Goal: Check status: Check status

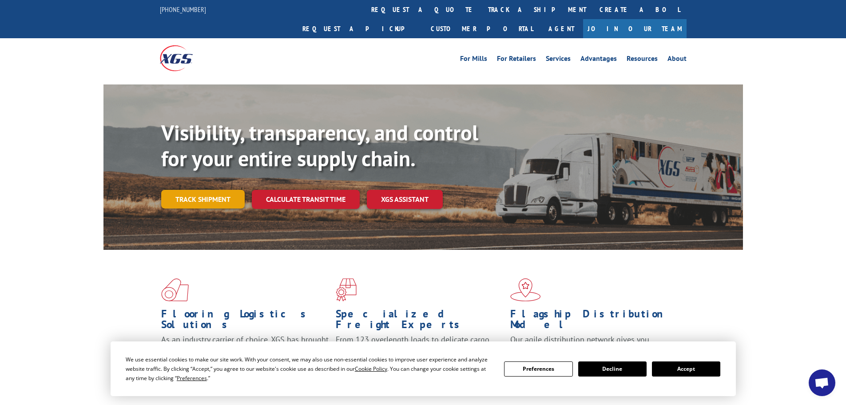
click at [219, 190] on link "Track shipment" at bounding box center [203, 199] width 84 height 19
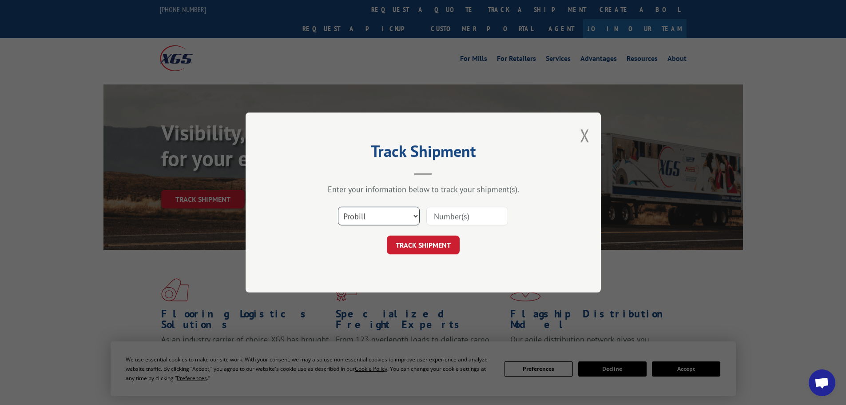
click at [357, 216] on select "Select category... Probill BOL PO" at bounding box center [379, 216] width 82 height 19
select select "bol"
click at [338, 207] on select "Select category... Probill BOL PO" at bounding box center [379, 216] width 82 height 19
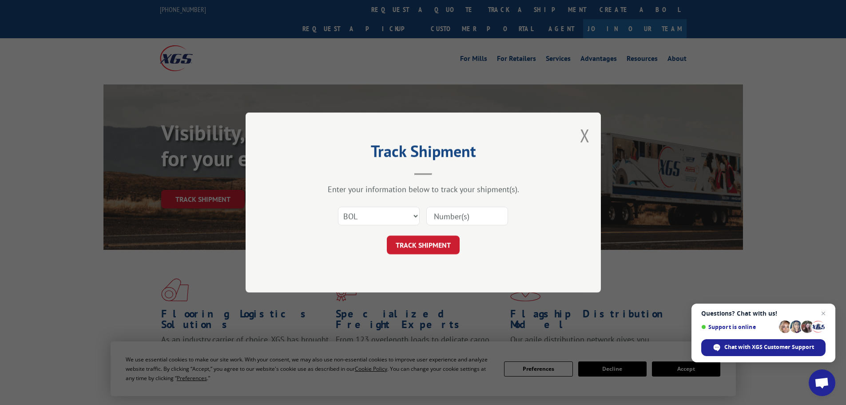
click at [438, 214] on input at bounding box center [467, 216] width 82 height 19
paste input "5211791"
type input "5211791"
click at [440, 246] on button "TRACK SHIPMENT" at bounding box center [423, 244] width 73 height 19
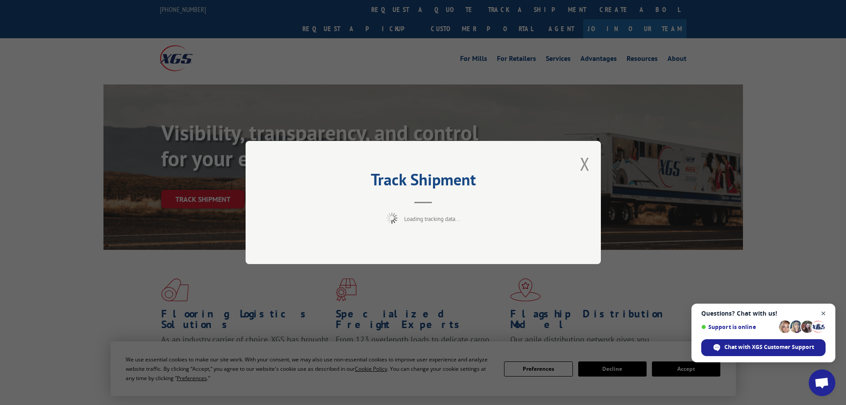
click at [825, 313] on span "Close chat" at bounding box center [823, 313] width 11 height 11
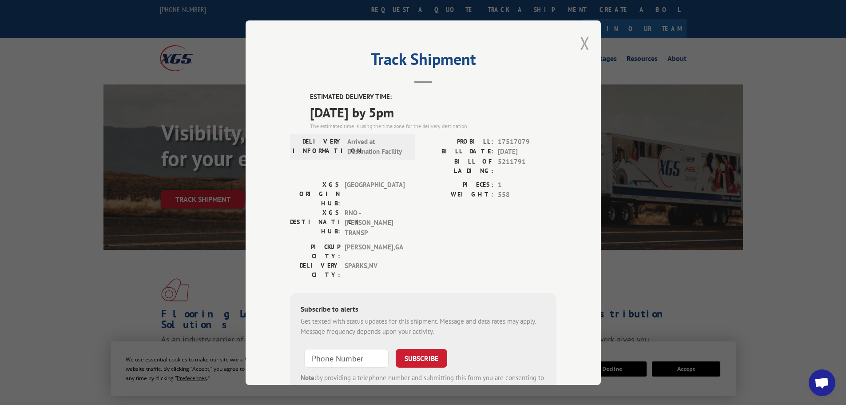
click at [580, 36] on button "Close modal" at bounding box center [585, 44] width 10 height 24
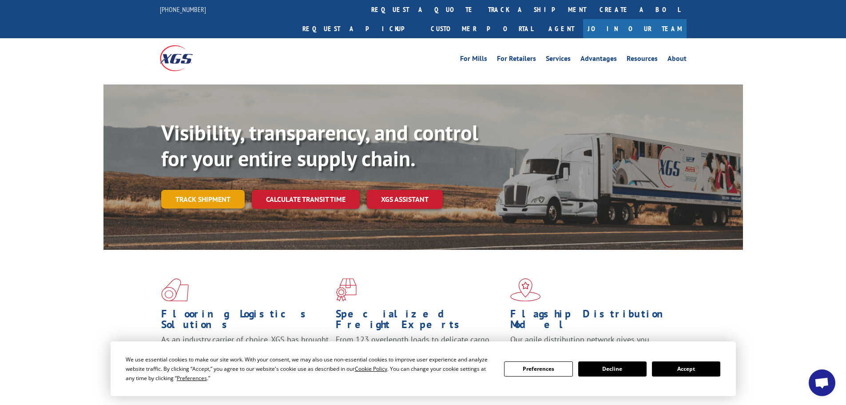
click at [199, 190] on link "Track shipment" at bounding box center [203, 199] width 84 height 19
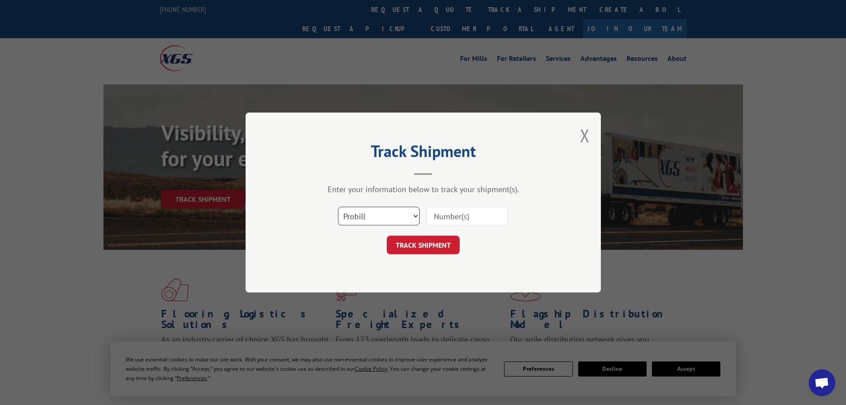
click at [360, 215] on select "Select category... Probill BOL PO" at bounding box center [379, 216] width 82 height 19
select select "bol"
click at [338, 207] on select "Select category... Probill BOL PO" at bounding box center [379, 216] width 82 height 19
click at [462, 215] on input at bounding box center [467, 216] width 82 height 19
paste input "5211793"
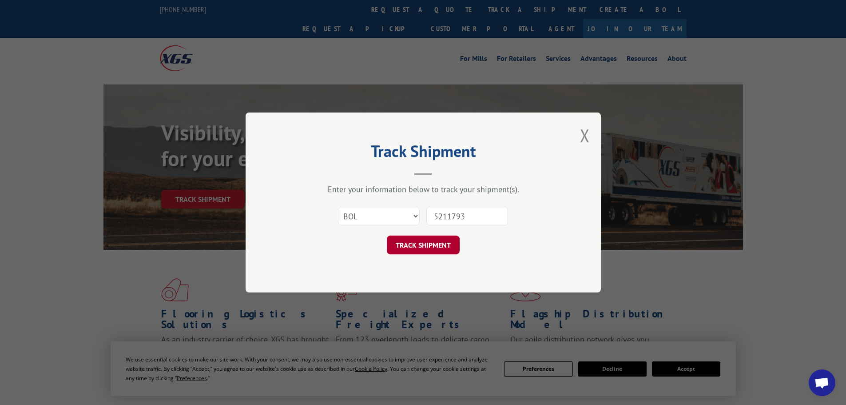
type input "5211793"
click at [431, 247] on button "TRACK SHIPMENT" at bounding box center [423, 244] width 73 height 19
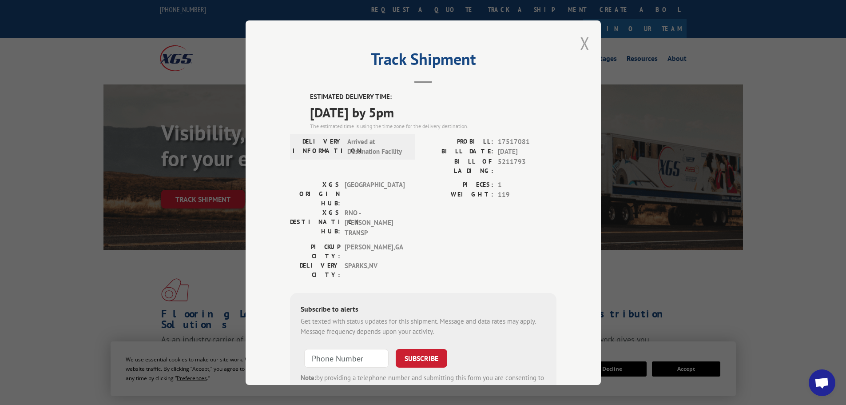
click at [580, 42] on button "Close modal" at bounding box center [585, 44] width 10 height 24
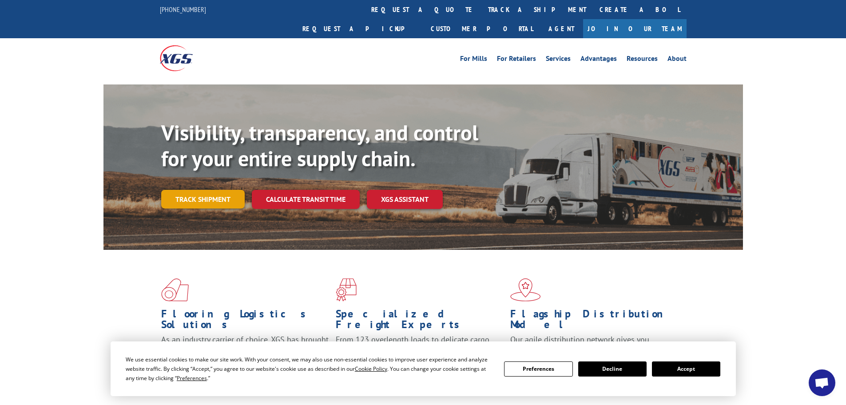
click at [218, 190] on link "Track shipment" at bounding box center [203, 199] width 84 height 19
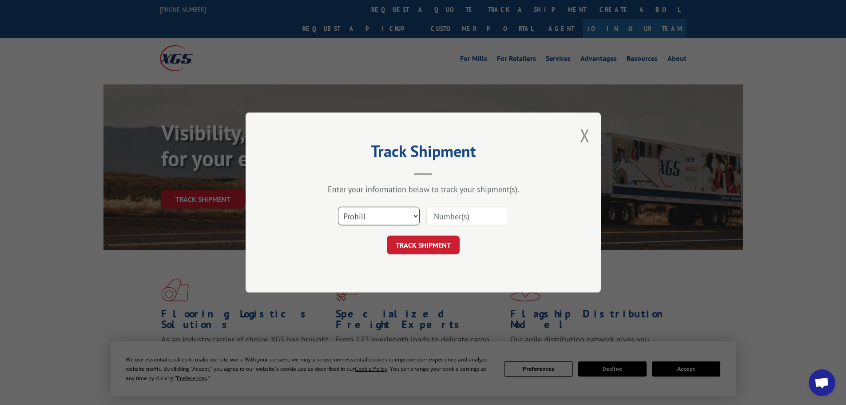
click at [358, 221] on select "Select category... Probill BOL PO" at bounding box center [379, 216] width 82 height 19
select select "bol"
click at [338, 207] on select "Select category... Probill BOL PO" at bounding box center [379, 216] width 82 height 19
click at [442, 211] on input at bounding box center [467, 216] width 82 height 19
paste input "6042265"
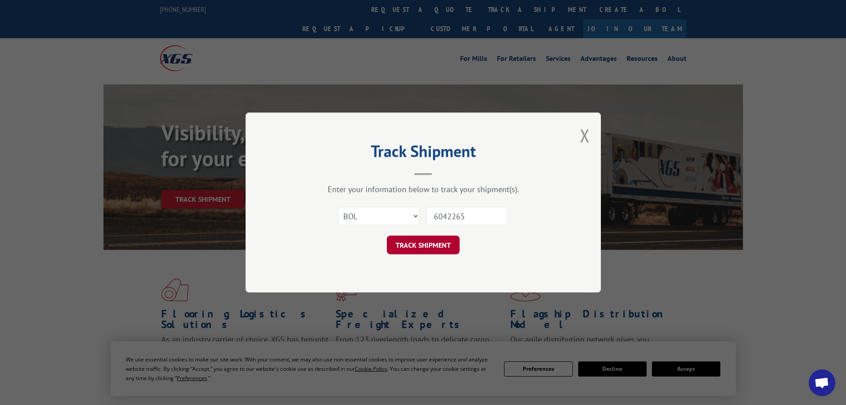
type input "6042265"
click at [455, 239] on button "TRACK SHIPMENT" at bounding box center [423, 244] width 73 height 19
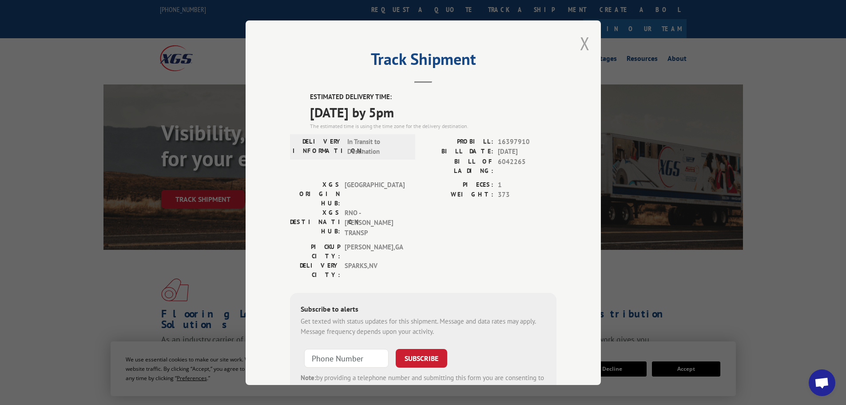
click at [580, 43] on button "Close modal" at bounding box center [585, 44] width 10 height 24
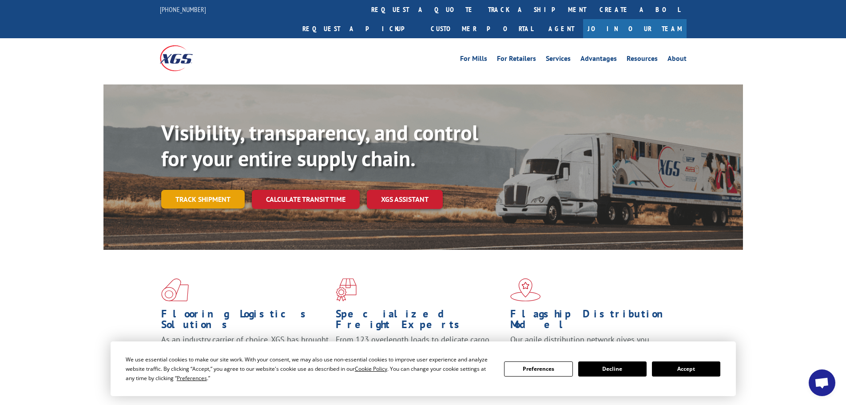
click at [212, 190] on link "Track shipment" at bounding box center [203, 199] width 84 height 19
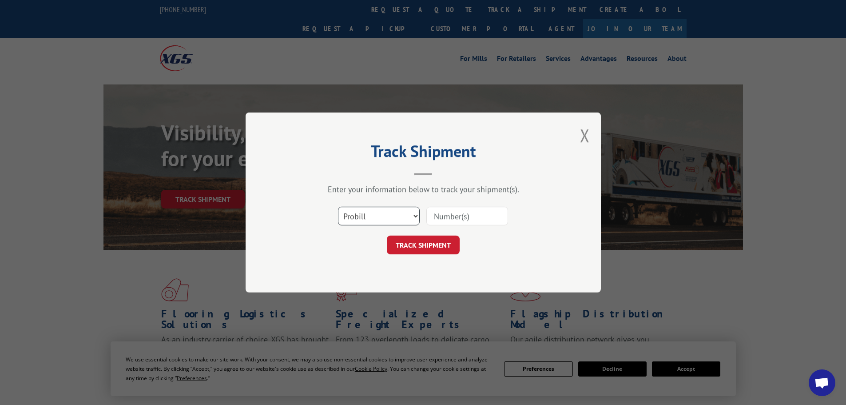
click at [350, 218] on select "Select category... Probill BOL PO" at bounding box center [379, 216] width 82 height 19
select select "bol"
click at [338, 207] on select "Select category... Probill BOL PO" at bounding box center [379, 216] width 82 height 19
click at [476, 212] on input at bounding box center [467, 216] width 82 height 19
paste input "6047152"
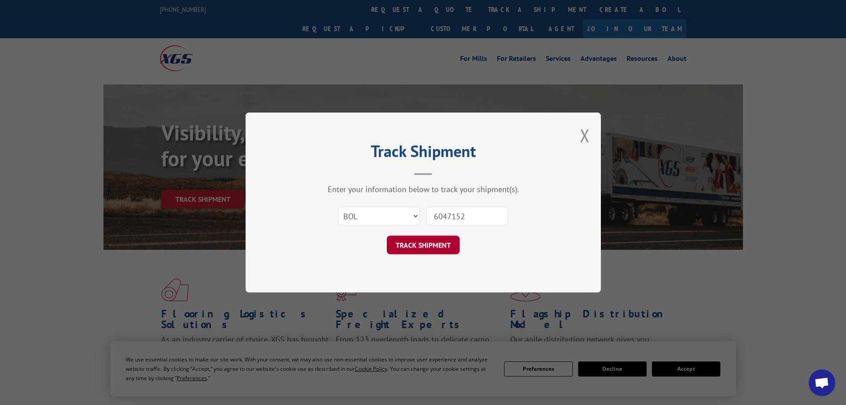
type input "6047152"
click at [407, 248] on button "TRACK SHIPMENT" at bounding box center [423, 244] width 73 height 19
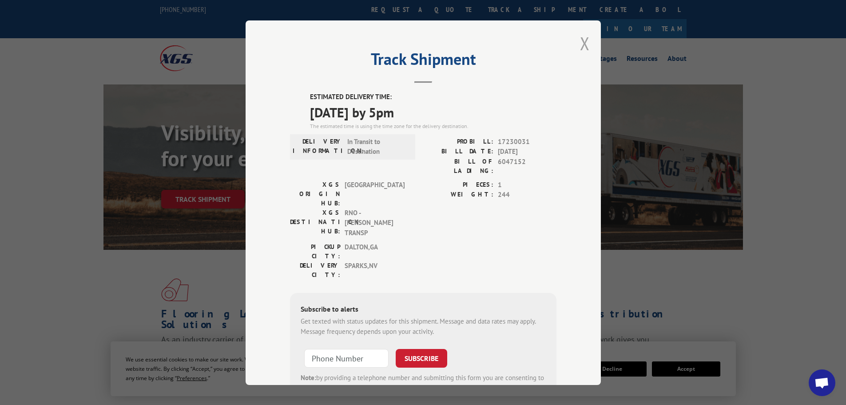
click at [586, 44] on button "Close modal" at bounding box center [585, 44] width 10 height 24
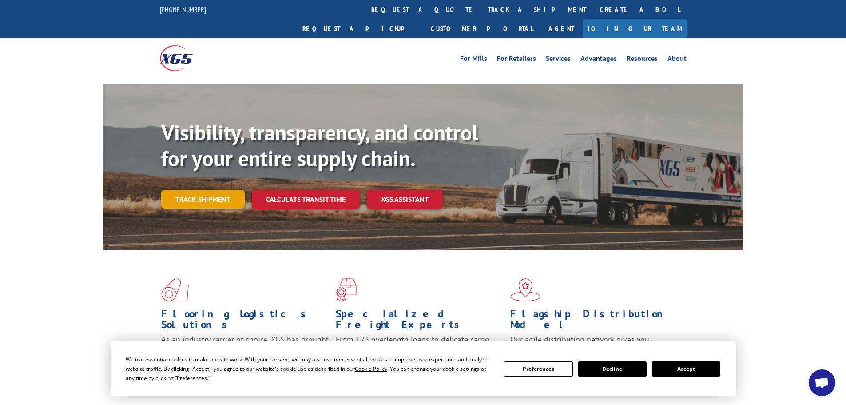
click at [188, 190] on link "Track shipment" at bounding box center [203, 199] width 84 height 19
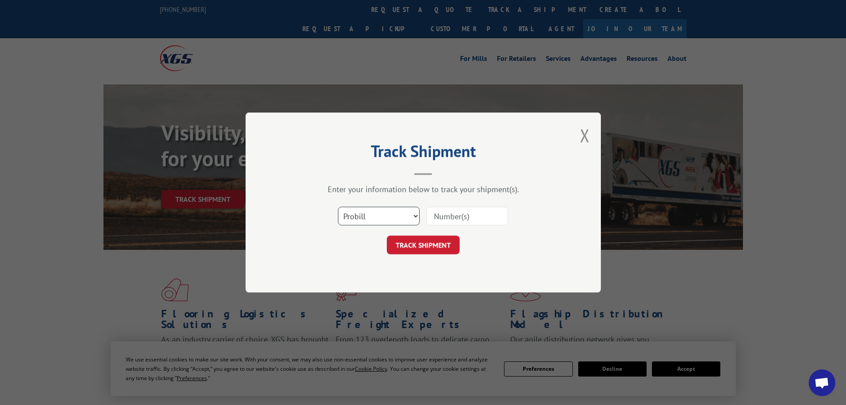
drag, startPoint x: 397, startPoint y: 219, endPoint x: 397, endPoint y: 224, distance: 4.9
click at [397, 219] on select "Select category... Probill BOL PO" at bounding box center [379, 216] width 82 height 19
select select "bol"
click at [338, 207] on select "Select category... Probill BOL PO" at bounding box center [379, 216] width 82 height 19
click at [457, 212] on input at bounding box center [467, 216] width 82 height 19
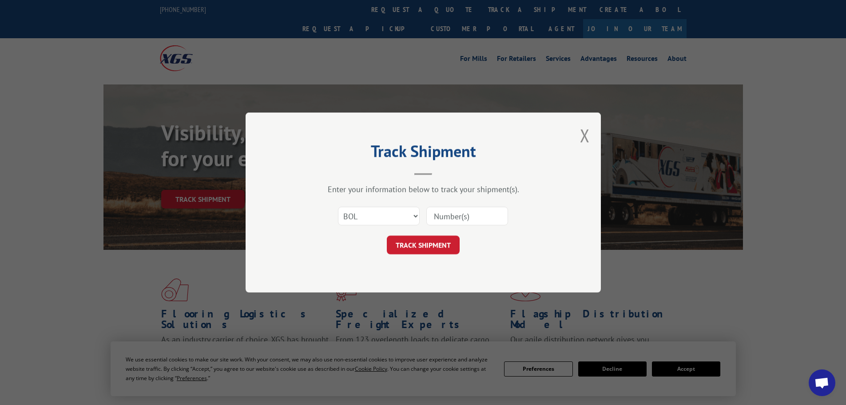
paste input "6047152"
type input "6047152"
click at [430, 244] on button "TRACK SHIPMENT" at bounding box center [423, 244] width 73 height 19
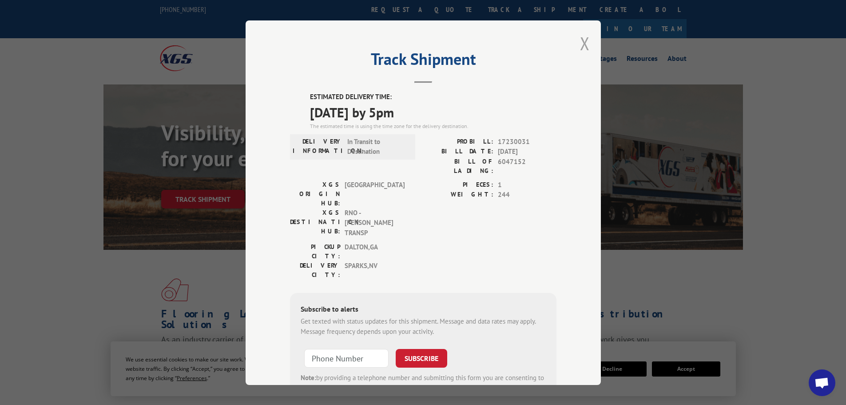
click at [580, 47] on button "Close modal" at bounding box center [585, 44] width 10 height 24
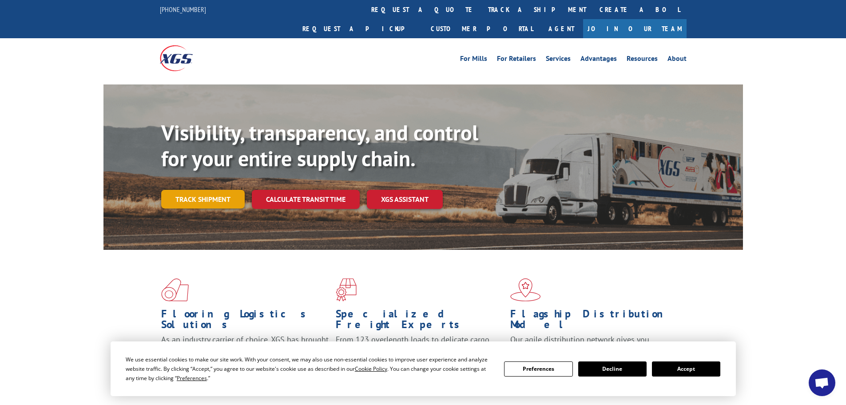
click at [207, 190] on link "Track shipment" at bounding box center [203, 199] width 84 height 19
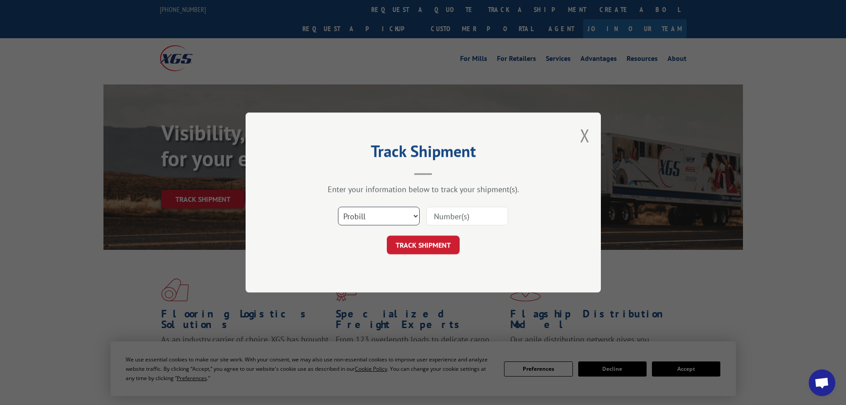
click at [358, 215] on select "Select category... Probill BOL PO" at bounding box center [379, 216] width 82 height 19
click at [338, 207] on select "Select category... Probill BOL PO" at bounding box center [379, 216] width 82 height 19
click at [454, 214] on input at bounding box center [467, 216] width 82 height 19
paste input "451575"
type input "451575"
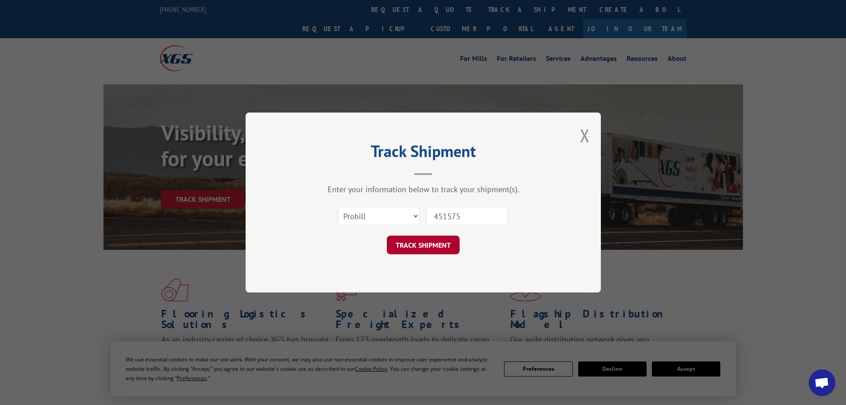
click at [434, 245] on button "TRACK SHIPMENT" at bounding box center [423, 244] width 73 height 19
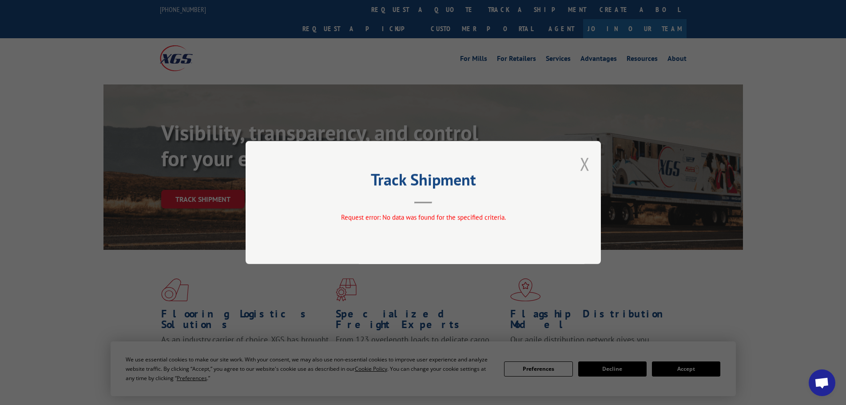
click at [585, 163] on button "Close modal" at bounding box center [585, 164] width 10 height 24
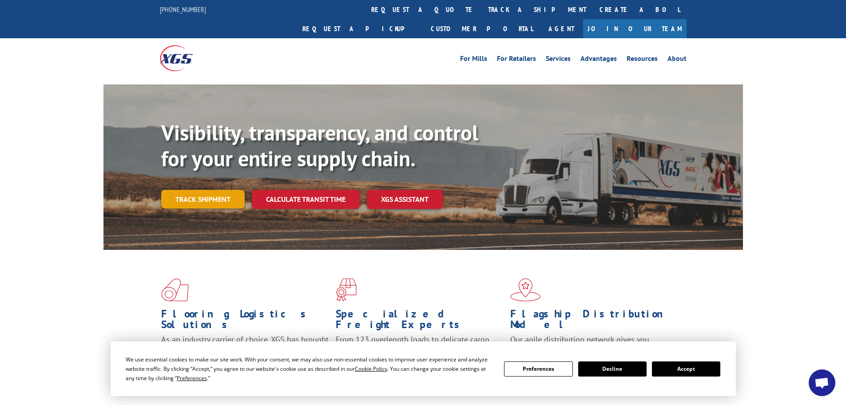
click at [228, 190] on link "Track shipment" at bounding box center [203, 199] width 84 height 19
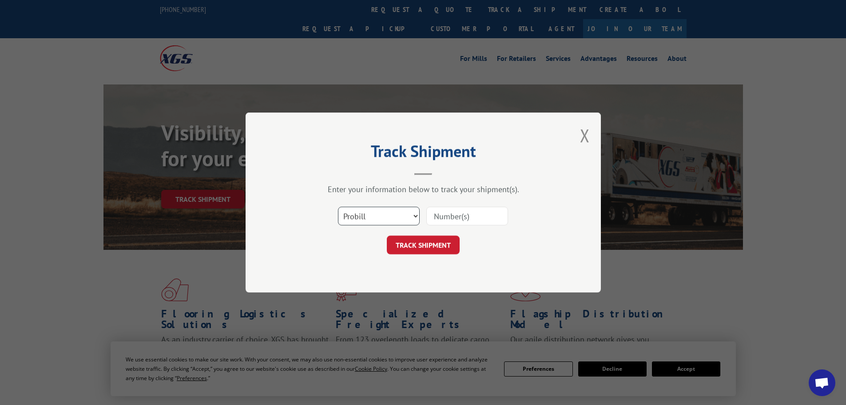
click at [358, 211] on select "Select category... Probill BOL PO" at bounding box center [379, 216] width 82 height 19
select select "bol"
click at [338, 207] on select "Select category... Probill BOL PO" at bounding box center [379, 216] width 82 height 19
click at [447, 217] on input at bounding box center [467, 216] width 82 height 19
paste input "451575"
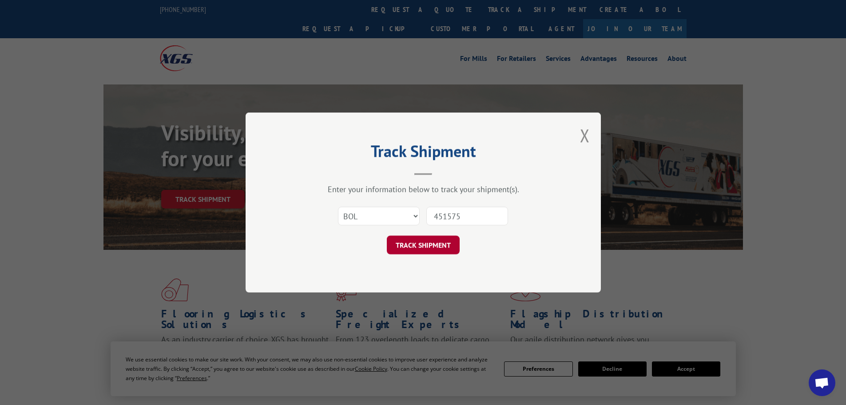
type input "451575"
click at [419, 242] on button "TRACK SHIPMENT" at bounding box center [423, 244] width 73 height 19
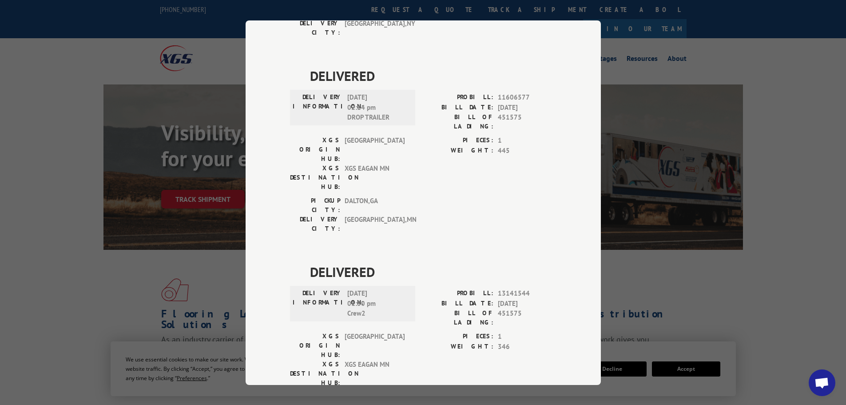
scroll to position [444, 0]
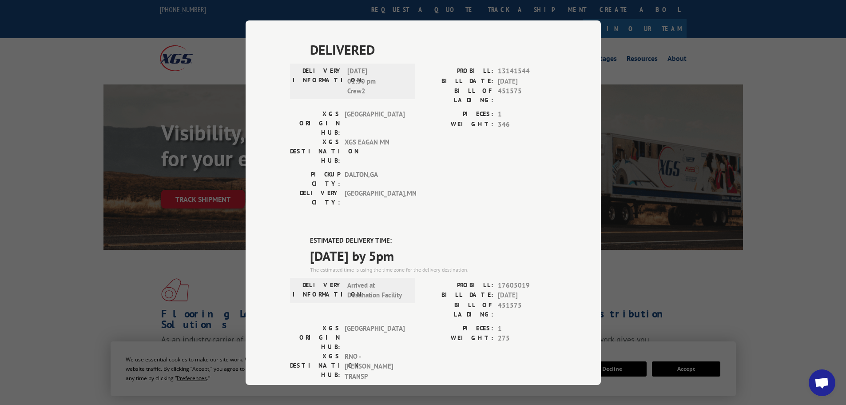
click at [200, 187] on div "Track Shipment DELIVERED DELIVERY INFORMATION: PROBILL: 10811708 BILL DATE: [DA…" at bounding box center [423, 202] width 846 height 405
click at [200, 183] on div "Track Shipment DELIVERED DELIVERY INFORMATION: PROBILL: 10811708 BILL DATE: [DA…" at bounding box center [423, 202] width 846 height 405
drag, startPoint x: 214, startPoint y: 256, endPoint x: 209, endPoint y: 254, distance: 5.0
click at [209, 255] on div "Track Shipment DELIVERED DELIVERY INFORMATION: PROBILL: 10811708 BILL DATE: [DA…" at bounding box center [423, 202] width 846 height 405
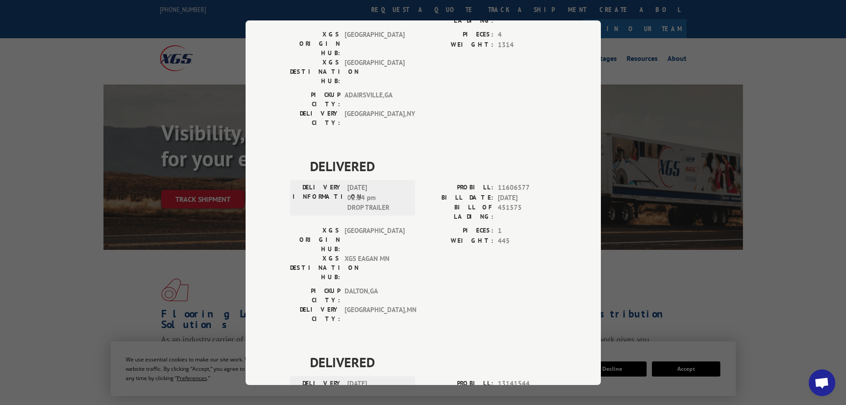
scroll to position [0, 0]
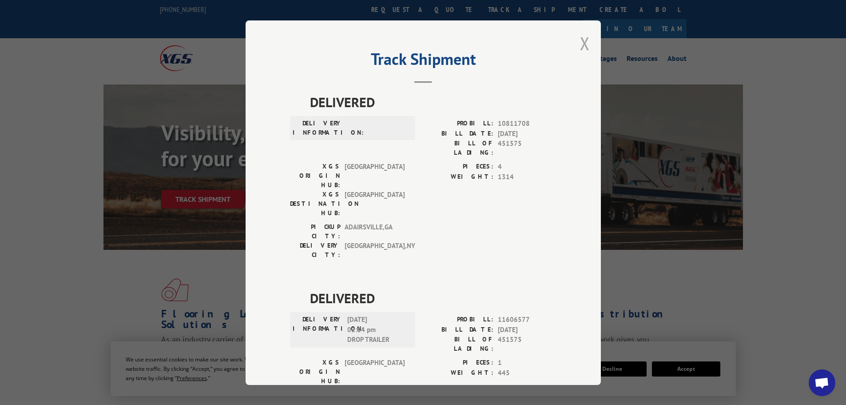
click at [580, 45] on button "Close modal" at bounding box center [585, 44] width 10 height 24
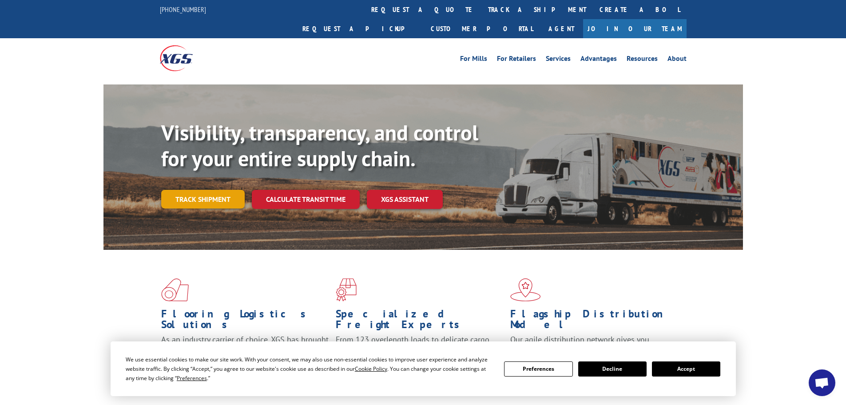
click at [199, 190] on link "Track shipment" at bounding box center [203, 199] width 84 height 19
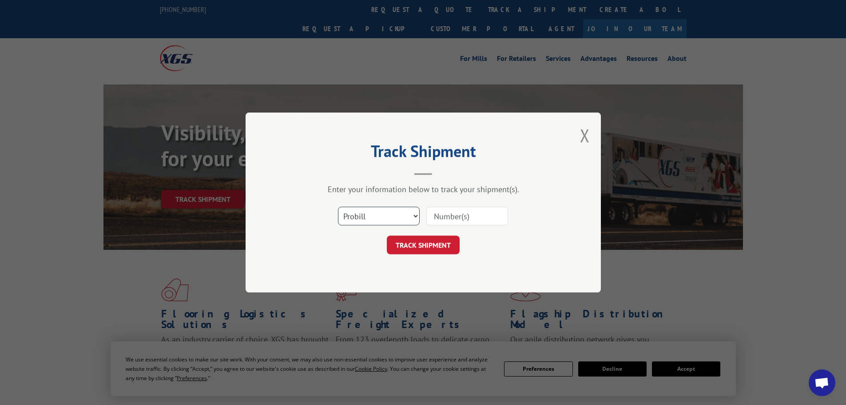
click at [365, 216] on select "Select category... Probill BOL PO" at bounding box center [379, 216] width 82 height 19
select select "bol"
click at [338, 207] on select "Select category... Probill BOL PO" at bounding box center [379, 216] width 82 height 19
click at [453, 216] on input at bounding box center [467, 216] width 82 height 19
paste input "451575"
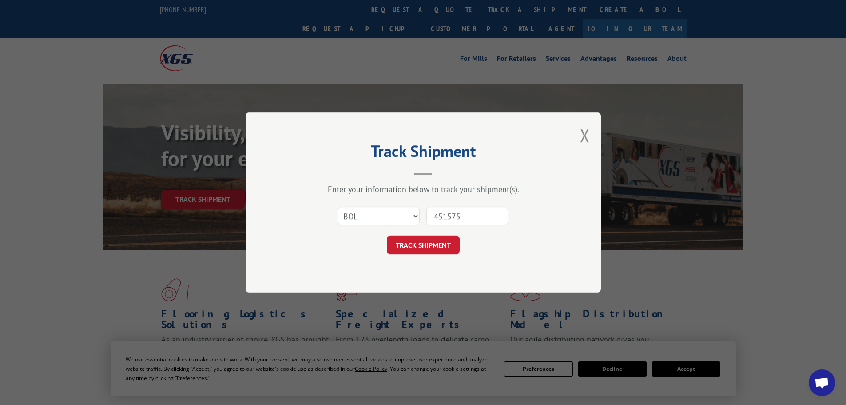
type input "451575"
click at [583, 126] on button "Close modal" at bounding box center [585, 135] width 10 height 24
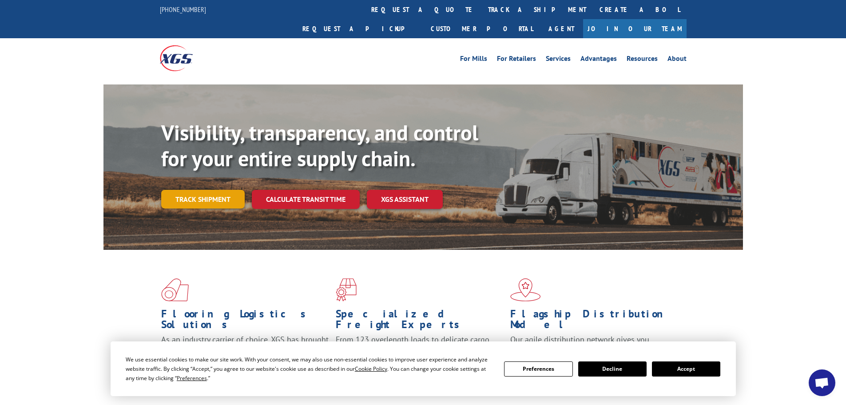
click at [208, 190] on link "Track shipment" at bounding box center [203, 199] width 84 height 19
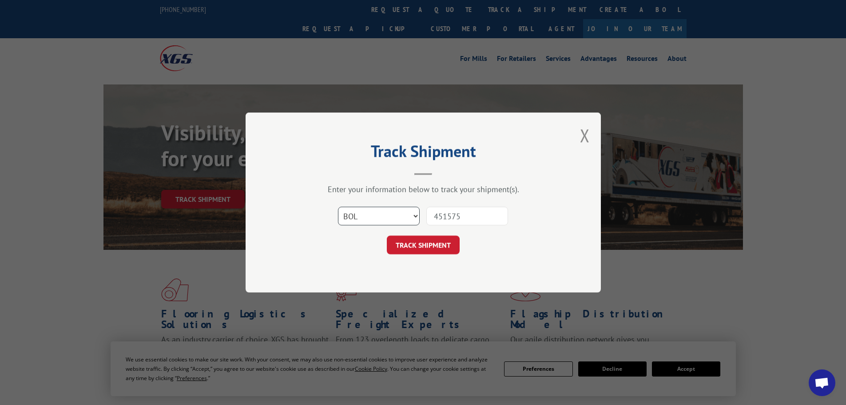
click at [376, 217] on select "Select category... Probill BOL PO" at bounding box center [379, 216] width 82 height 19
click at [338, 207] on select "Select category... Probill BOL PO" at bounding box center [379, 216] width 82 height 19
drag, startPoint x: 471, startPoint y: 219, endPoint x: 424, endPoint y: 225, distance: 47.5
click at [424, 225] on div "Select category... Probill BOL PO 451575" at bounding box center [423, 215] width 267 height 29
paste input "5286072"
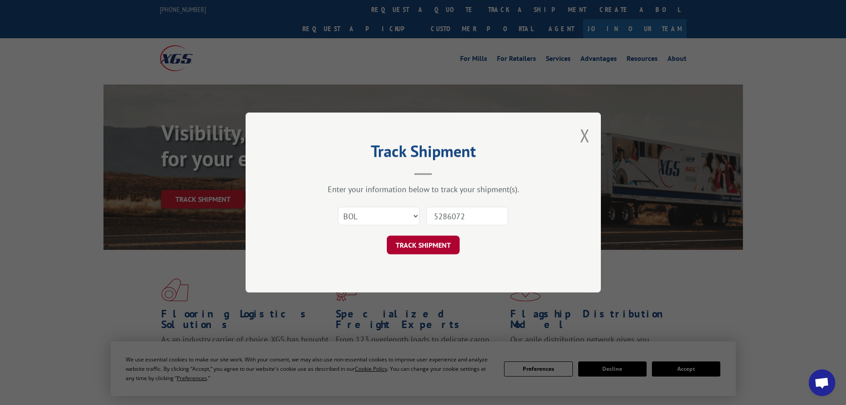
type input "5286072"
click at [434, 247] on button "TRACK SHIPMENT" at bounding box center [423, 244] width 73 height 19
